Goal: Task Accomplishment & Management: Manage account settings

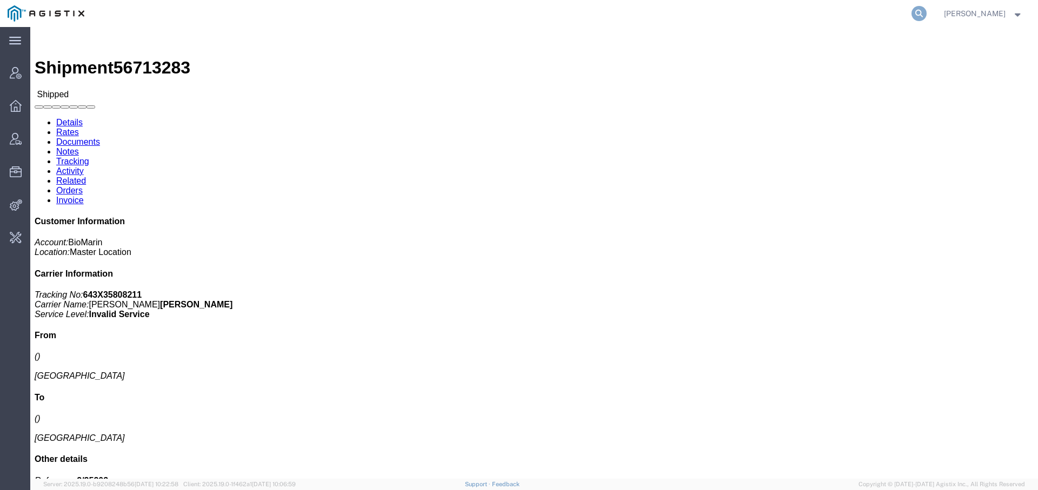
click at [911, 13] on icon at bounding box center [918, 13] width 15 height 15
type input "offline@technogel"
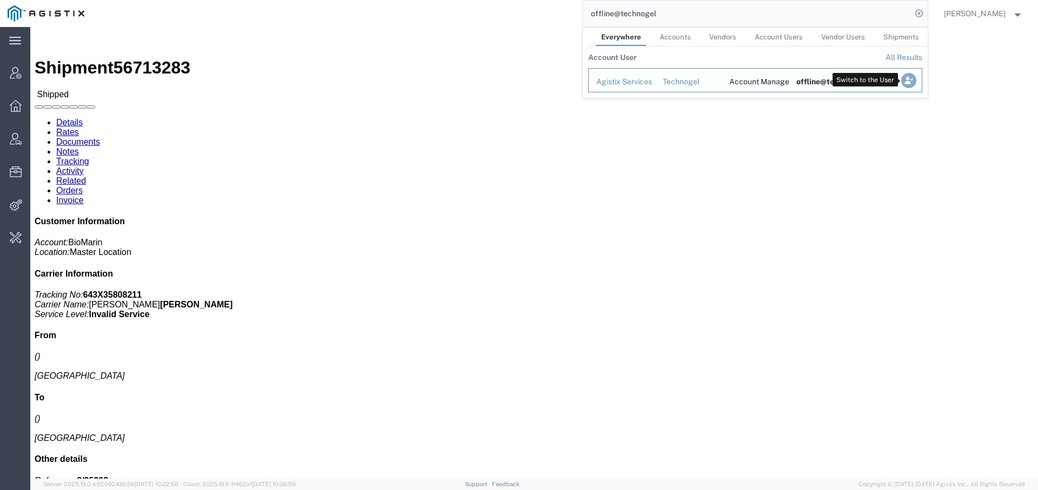
click at [903, 79] on icon "Search Results" at bounding box center [908, 80] width 15 height 15
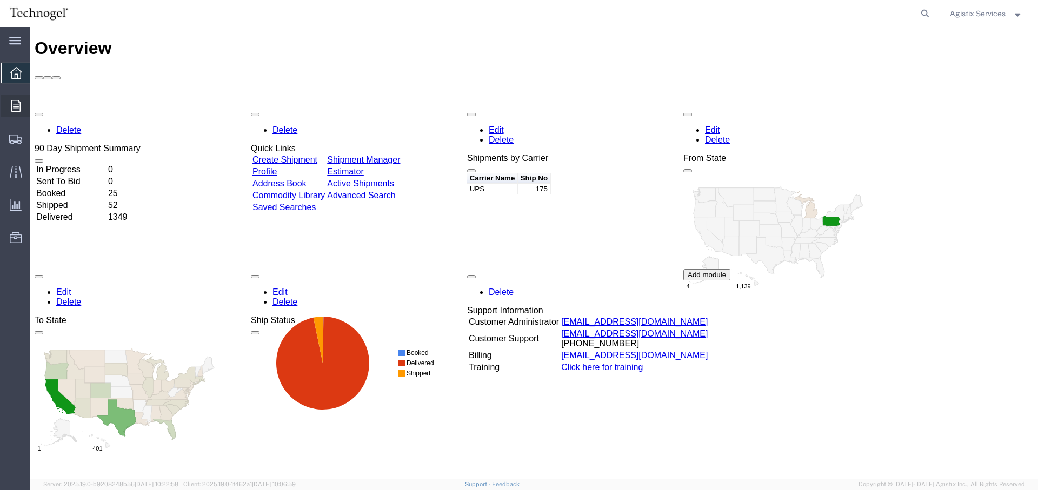
click at [17, 102] on icon at bounding box center [15, 106] width 9 height 12
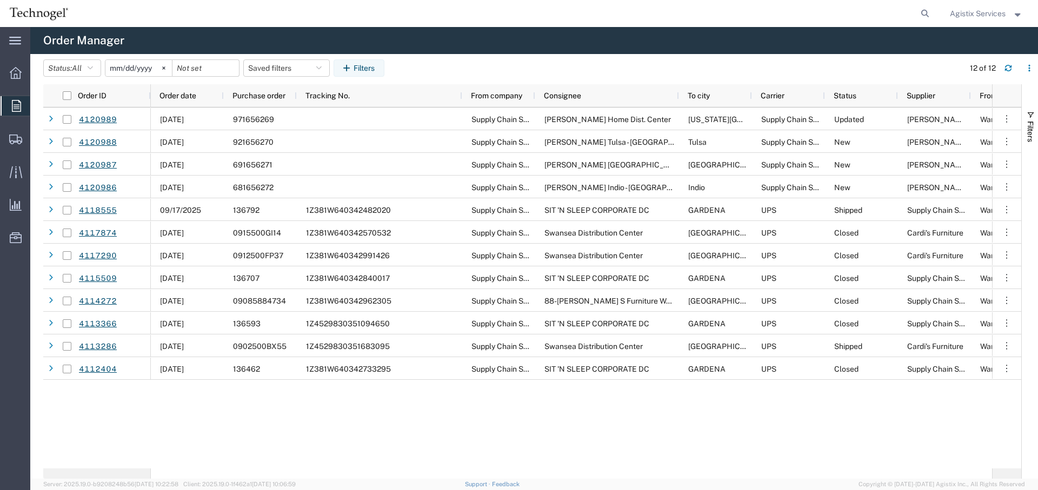
click at [1010, 16] on span "Agistix Services" at bounding box center [986, 14] width 73 height 12
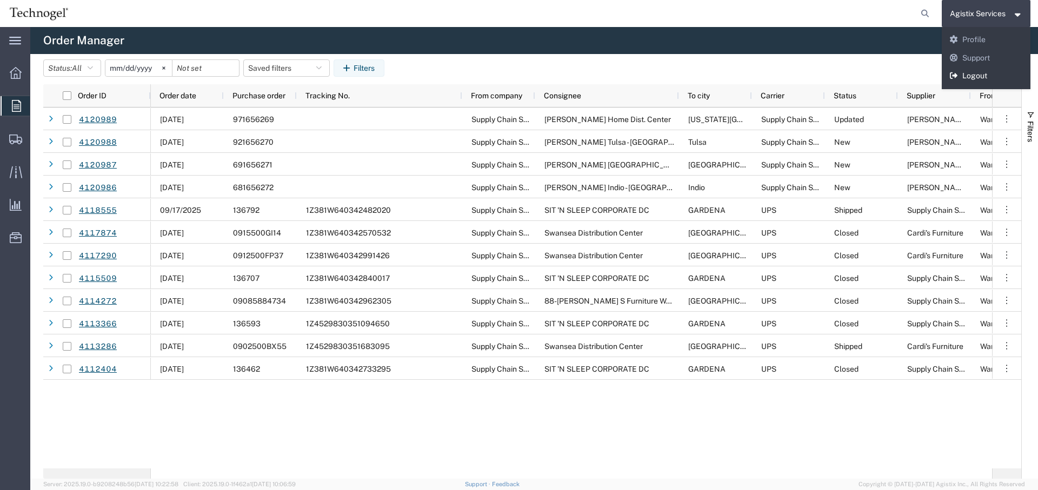
click at [977, 72] on link "Logout" at bounding box center [986, 76] width 89 height 18
